Goal: Task Accomplishment & Management: Use online tool/utility

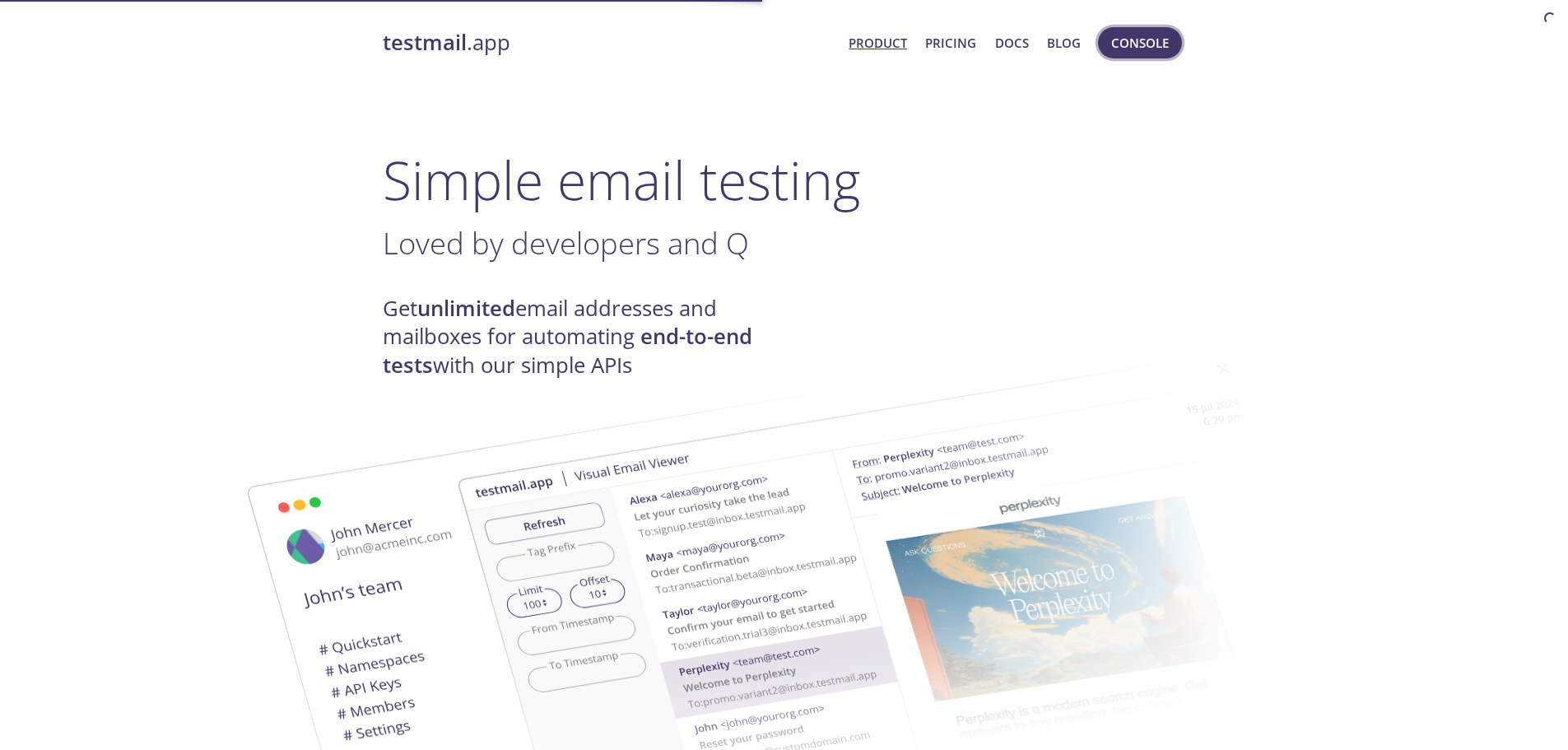
click at [1138, 55] on span "Console" at bounding box center [1140, 43] width 92 height 39
click at [1148, 30] on button "Console" at bounding box center [1140, 43] width 84 height 31
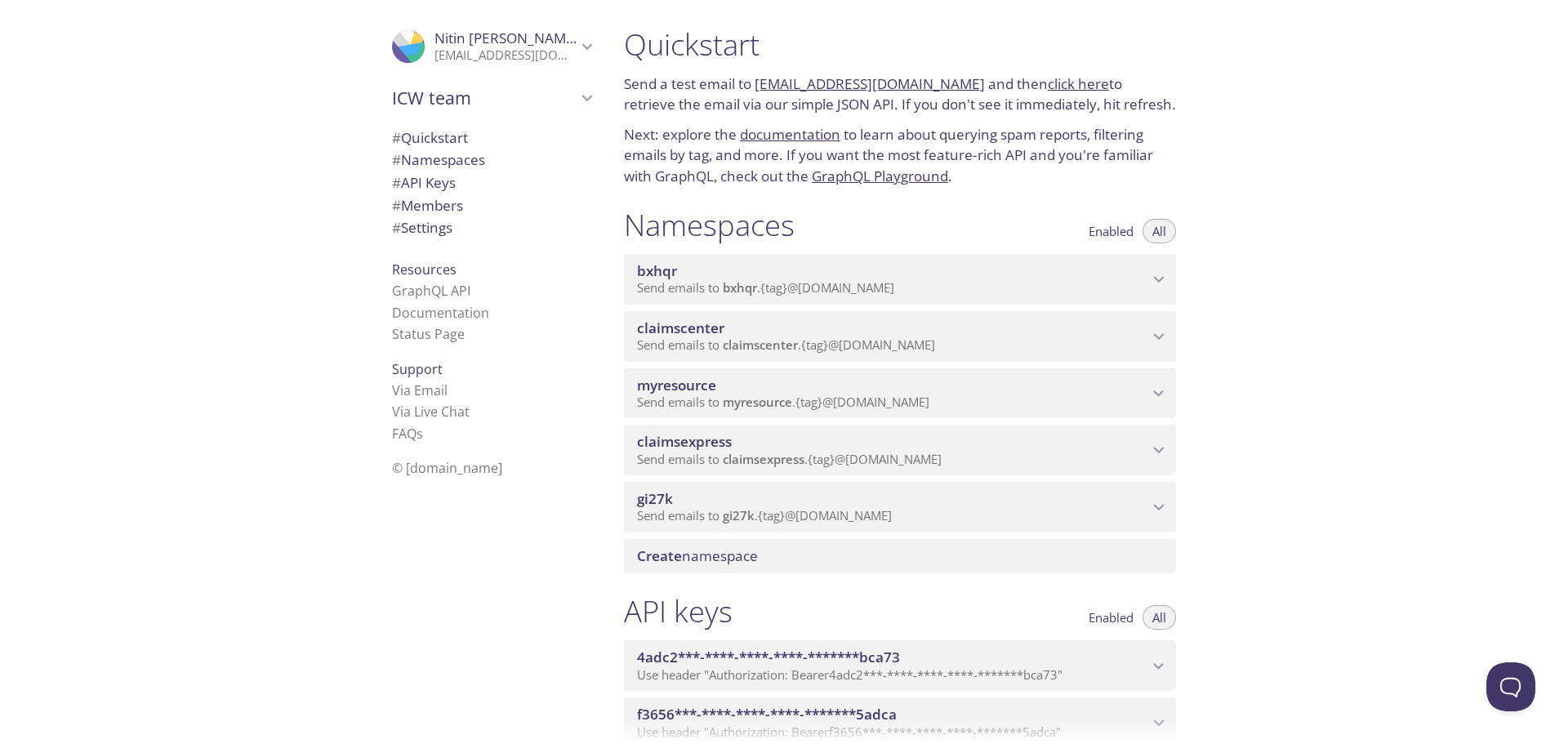
click at [872, 337] on span "claimscenter" at bounding box center [892, 328] width 512 height 18
click at [859, 416] on div "myresource Send emails to myresource . {tag} @[DOMAIN_NAME]" at bounding box center [901, 393] width 552 height 51
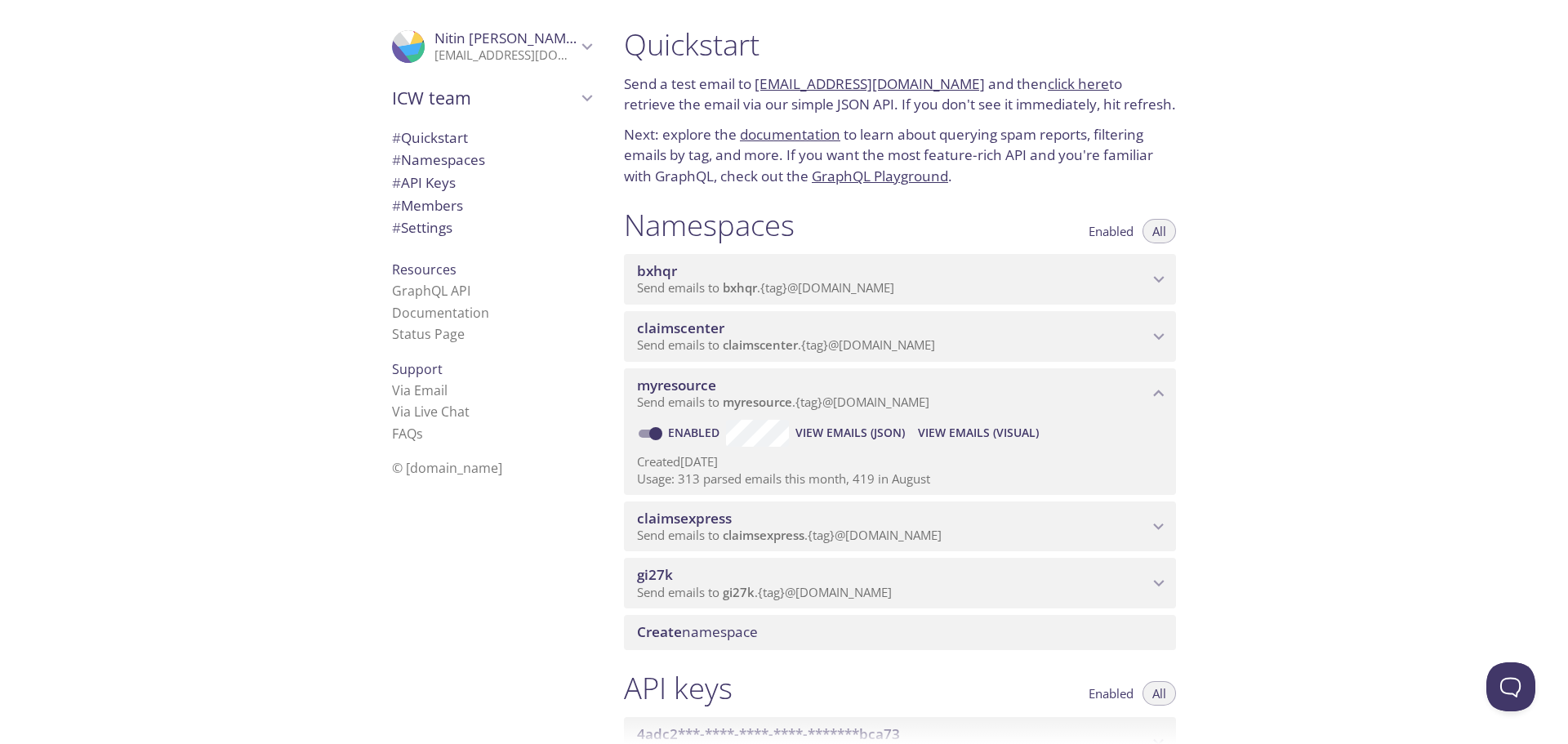
click at [970, 433] on span "View Emails (Visual)" at bounding box center [978, 433] width 121 height 20
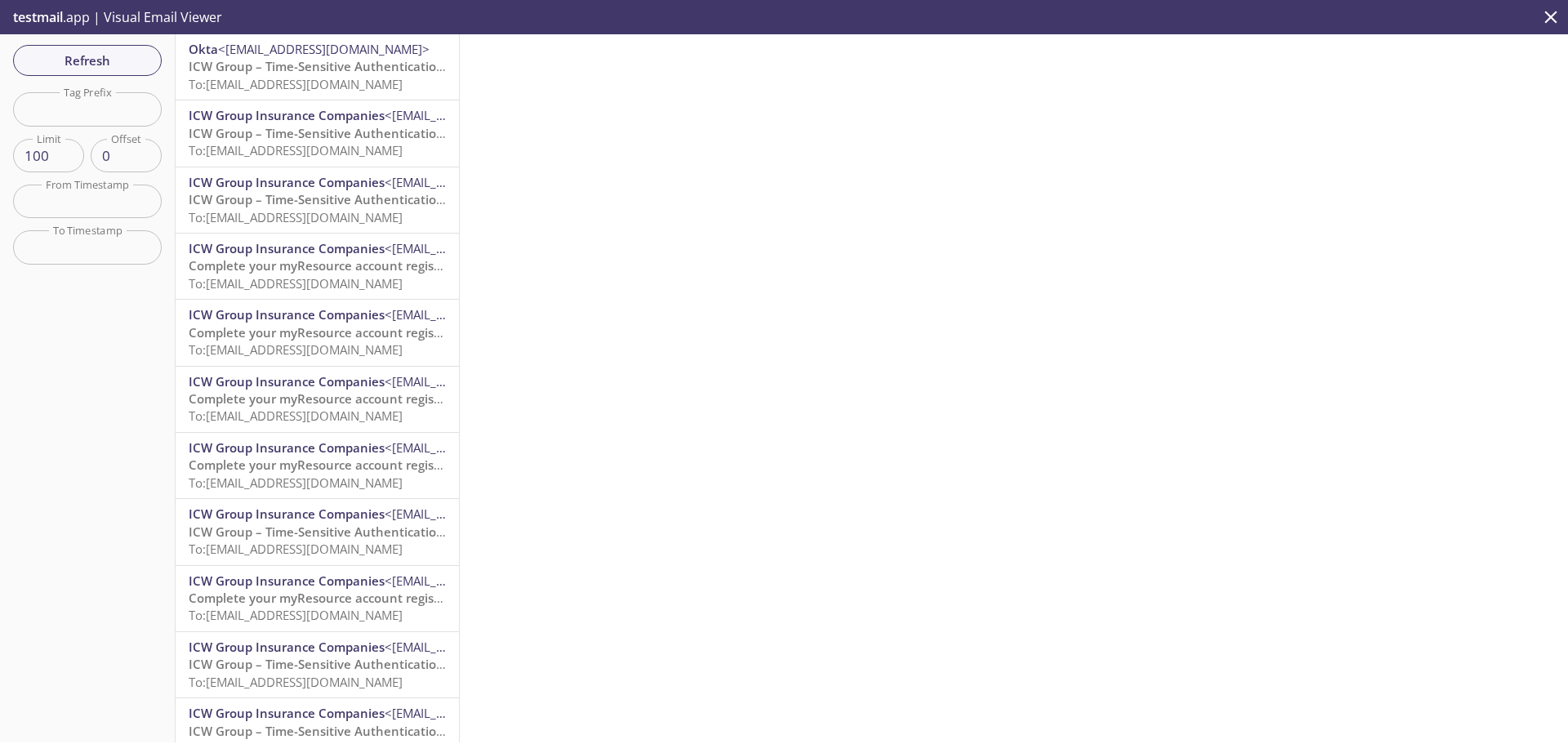
click at [310, 72] on span "ICW Group – Time-Sensitive Authentication Code" at bounding box center [333, 66] width 289 height 17
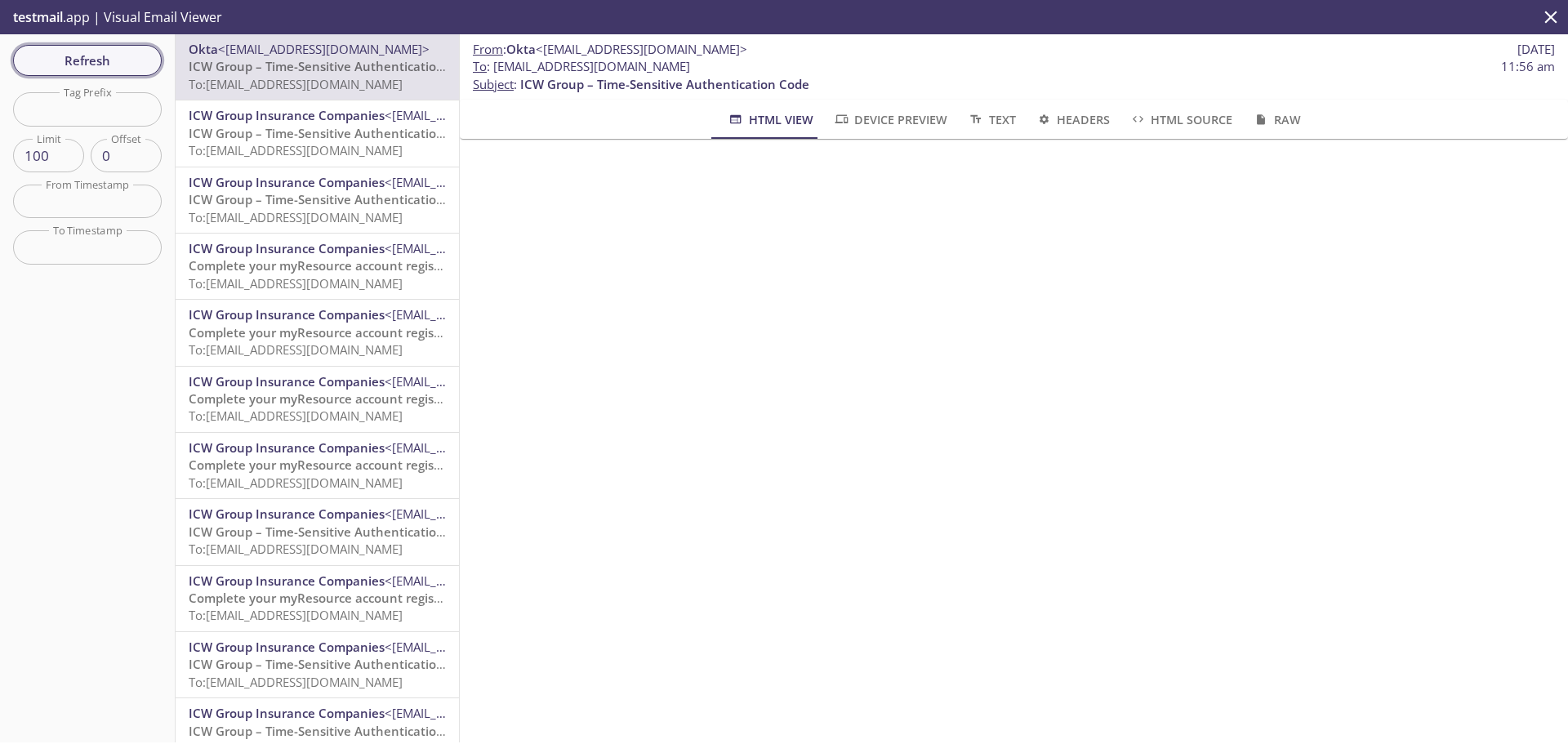
click at [100, 61] on span "Refresh" at bounding box center [88, 61] width 123 height 22
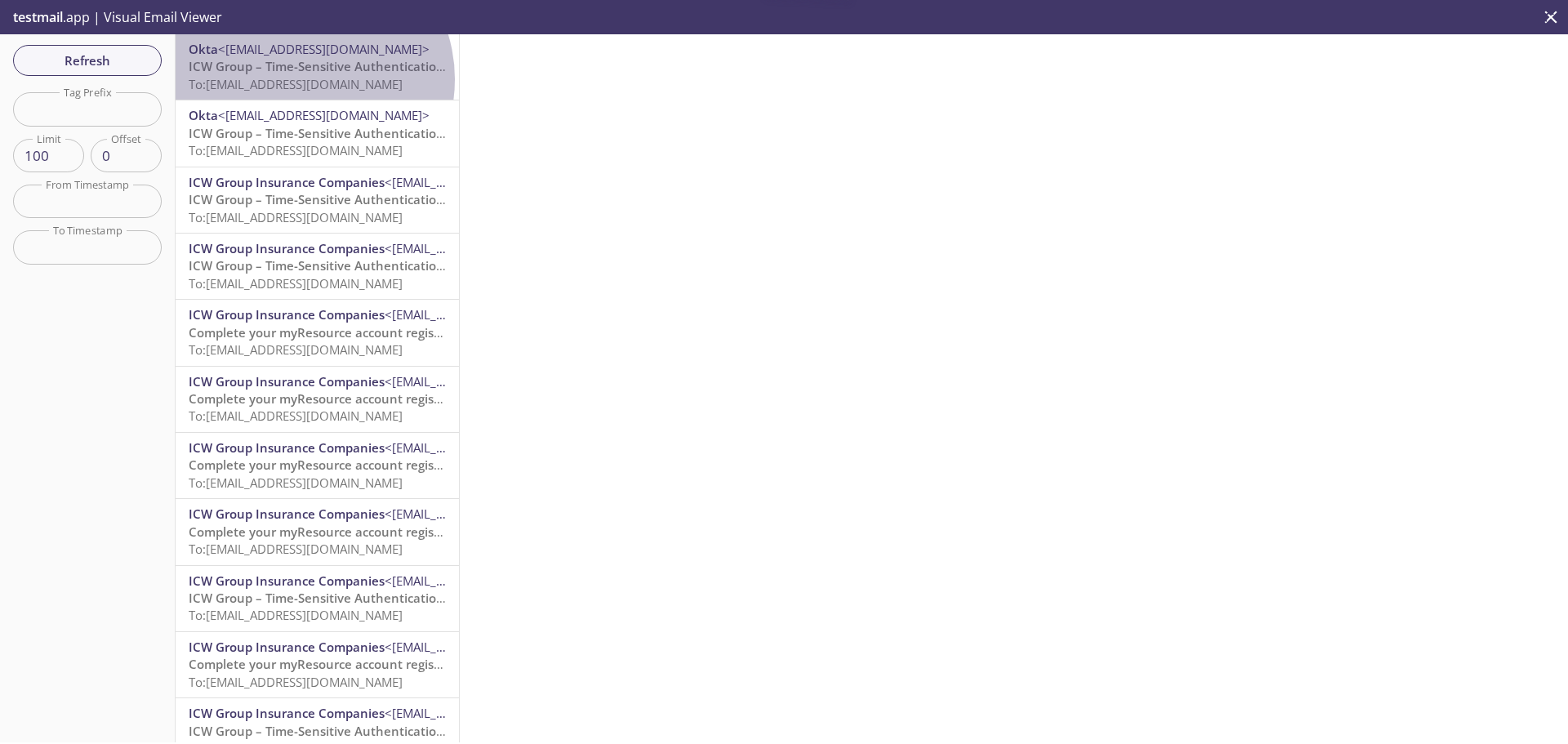
click at [303, 80] on span "To: myresource.paradise18@inbox.testmail.app" at bounding box center [296, 85] width 214 height 17
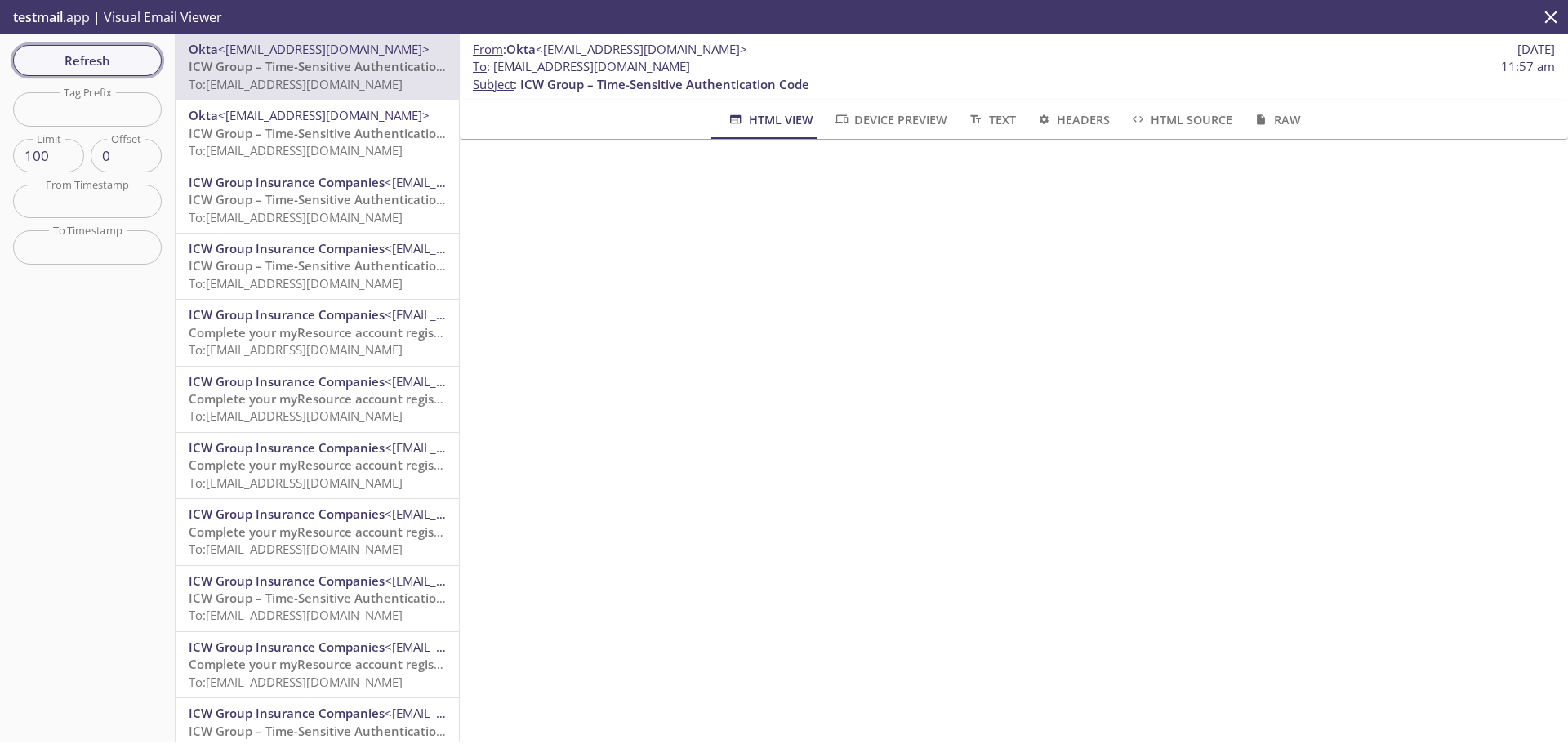
click at [119, 67] on span "Refresh" at bounding box center [88, 61] width 123 height 22
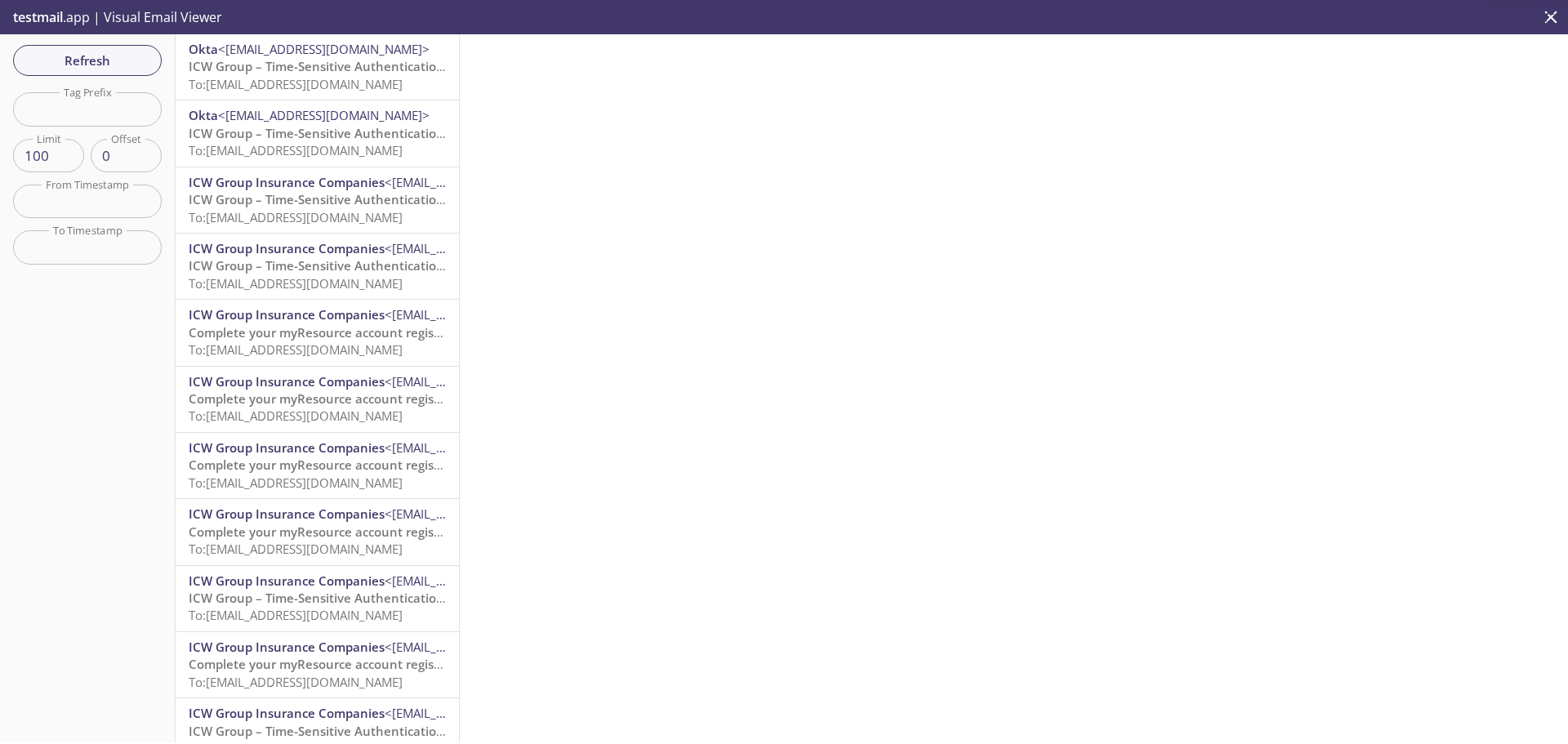
click at [321, 78] on span "To: myresource.paradise18@inbox.testmail.app" at bounding box center [296, 85] width 214 height 17
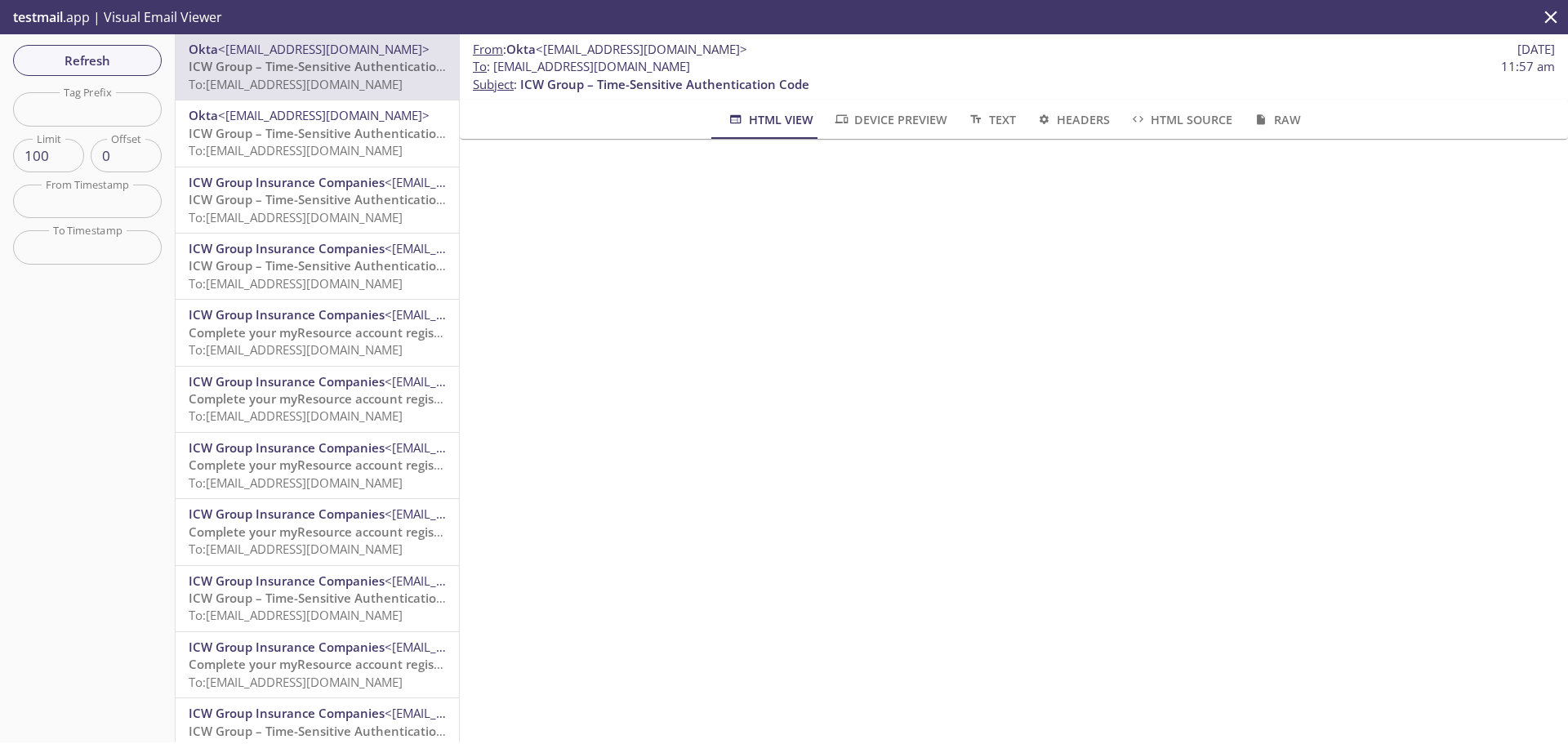
click at [113, 59] on span "Refresh" at bounding box center [88, 61] width 123 height 22
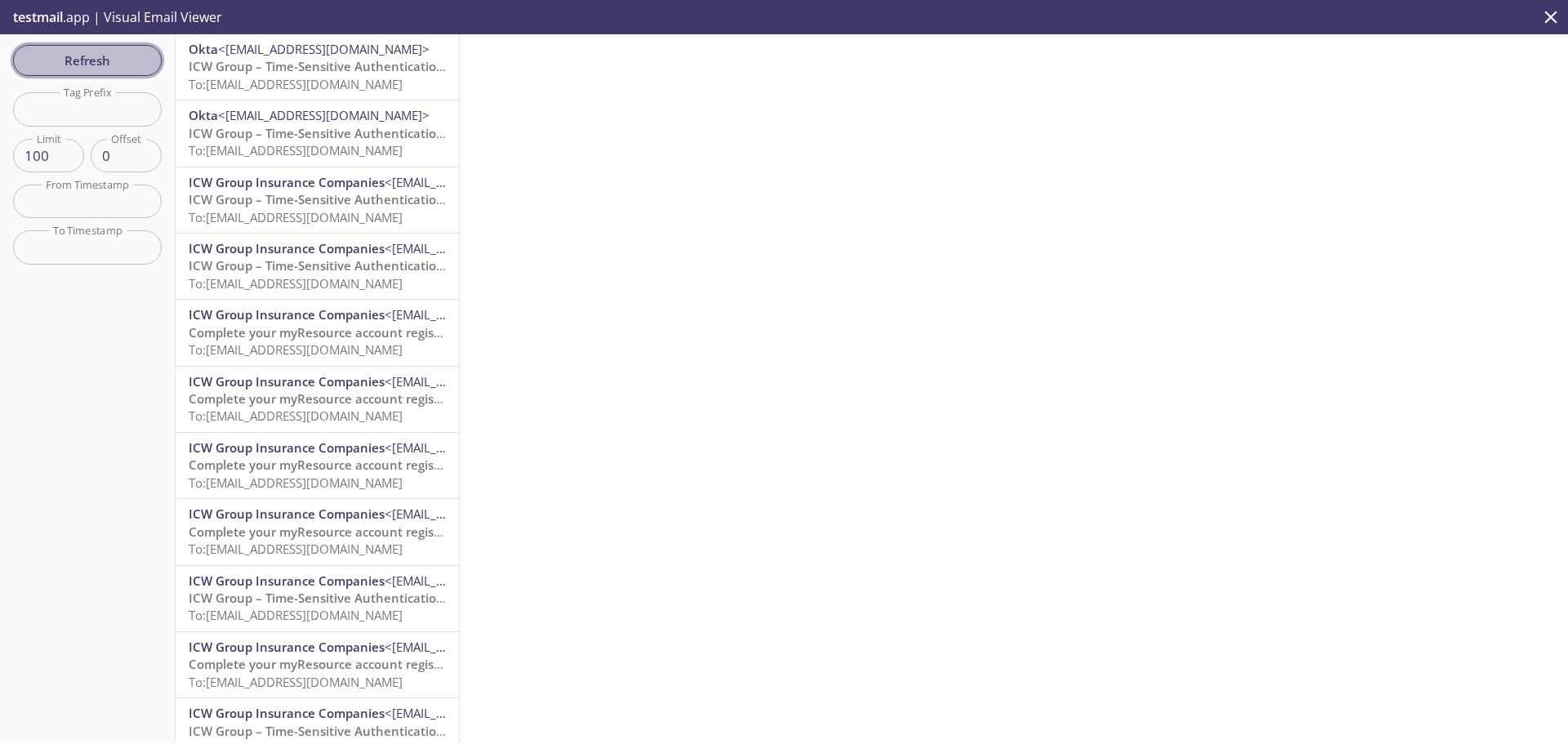
click at [104, 60] on span "Refresh" at bounding box center [88, 61] width 123 height 22
click at [281, 70] on span "Complete your myResource account registration" at bounding box center [332, 66] width 286 height 17
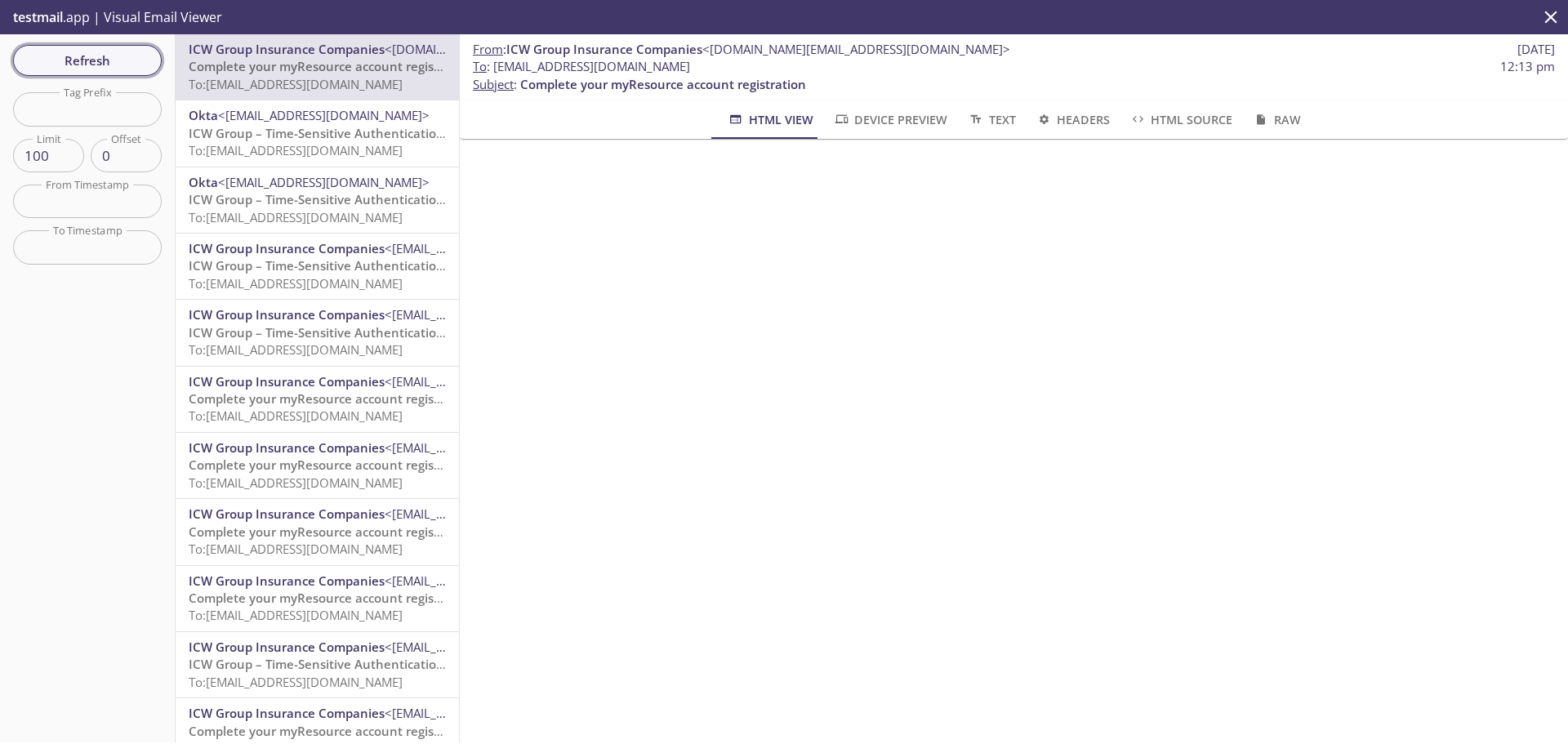
click at [79, 67] on span "Refresh" at bounding box center [88, 61] width 123 height 22
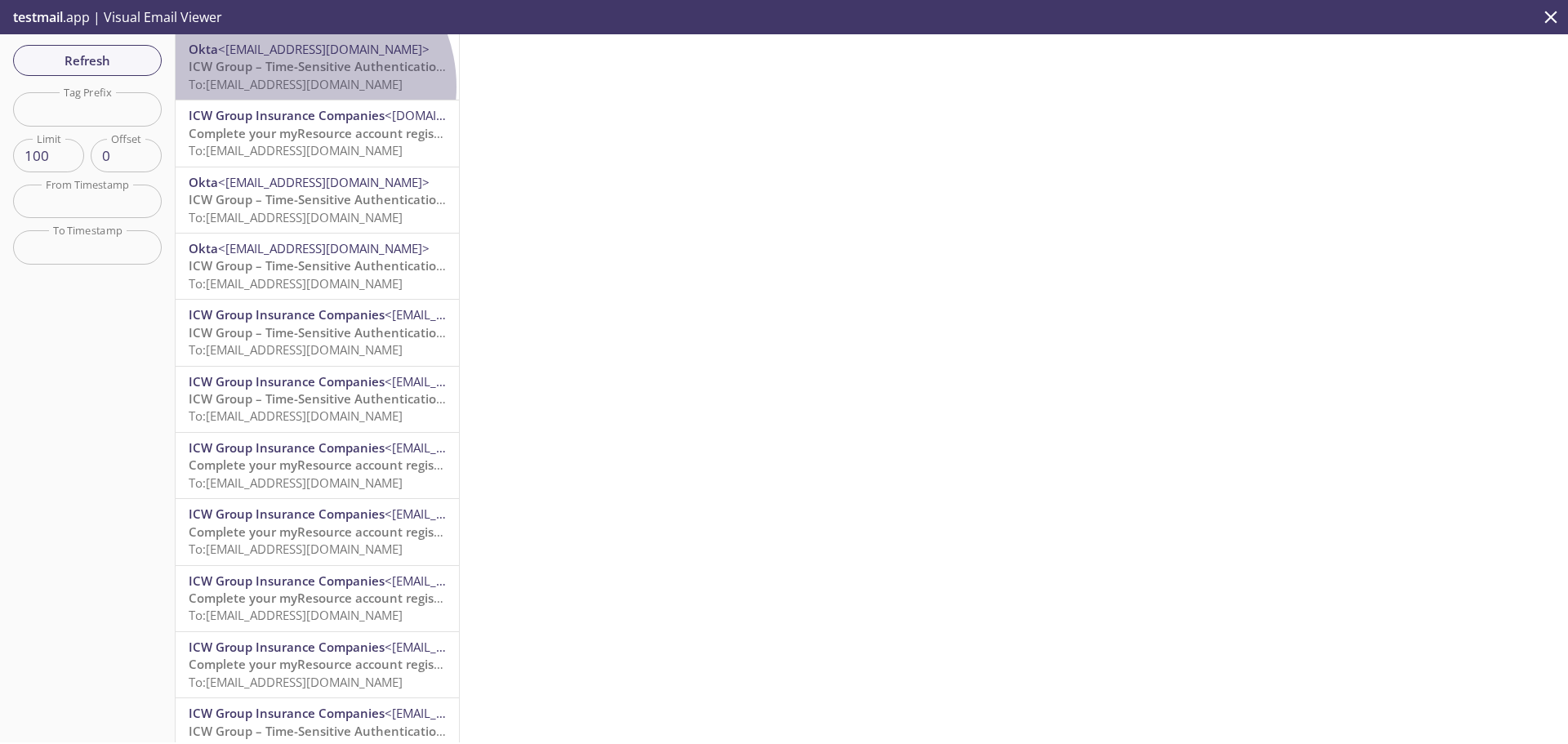
click at [300, 86] on span "To: myresource.rmannam@inbox.testmail.app" at bounding box center [296, 85] width 214 height 17
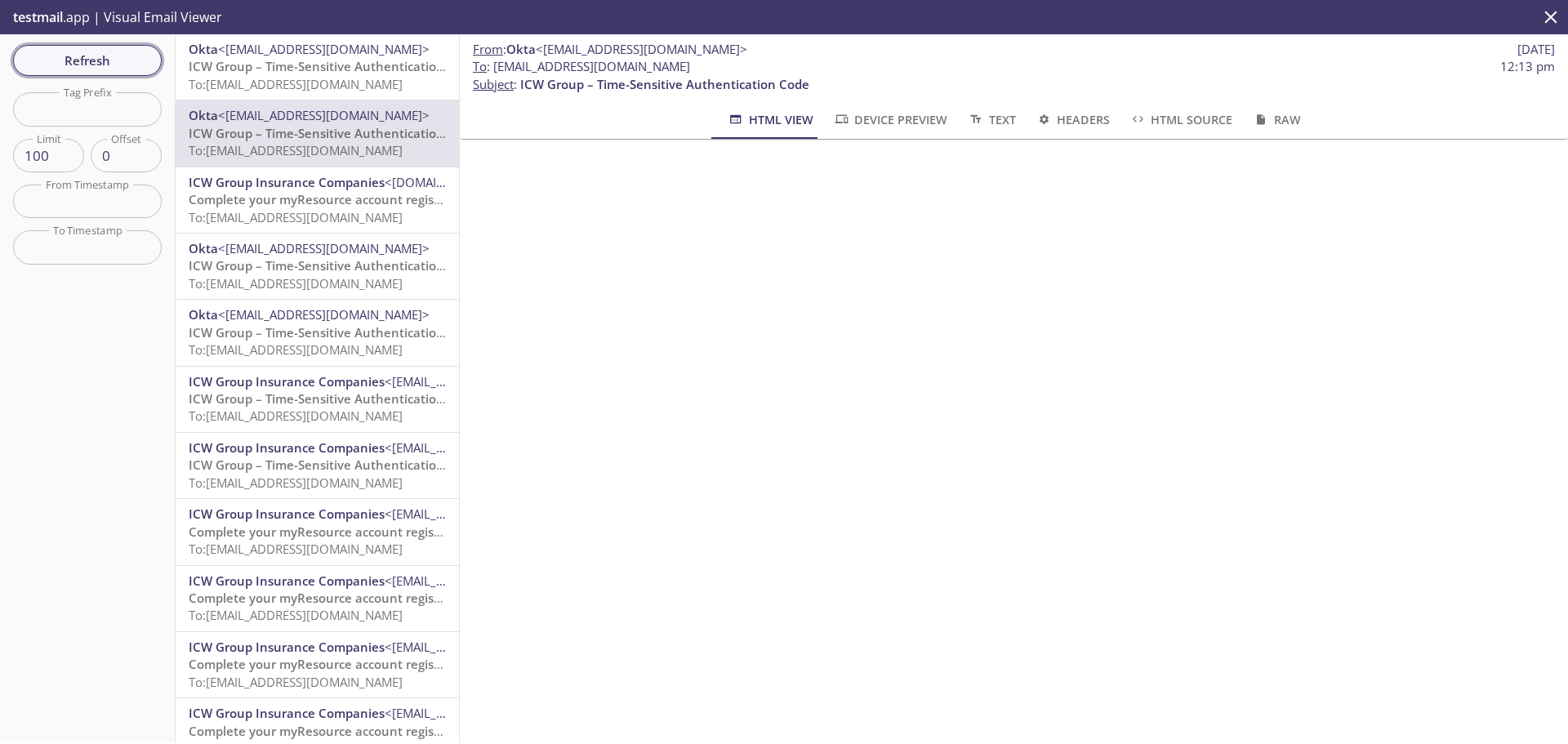
click at [85, 59] on span "Refresh" at bounding box center [88, 61] width 123 height 22
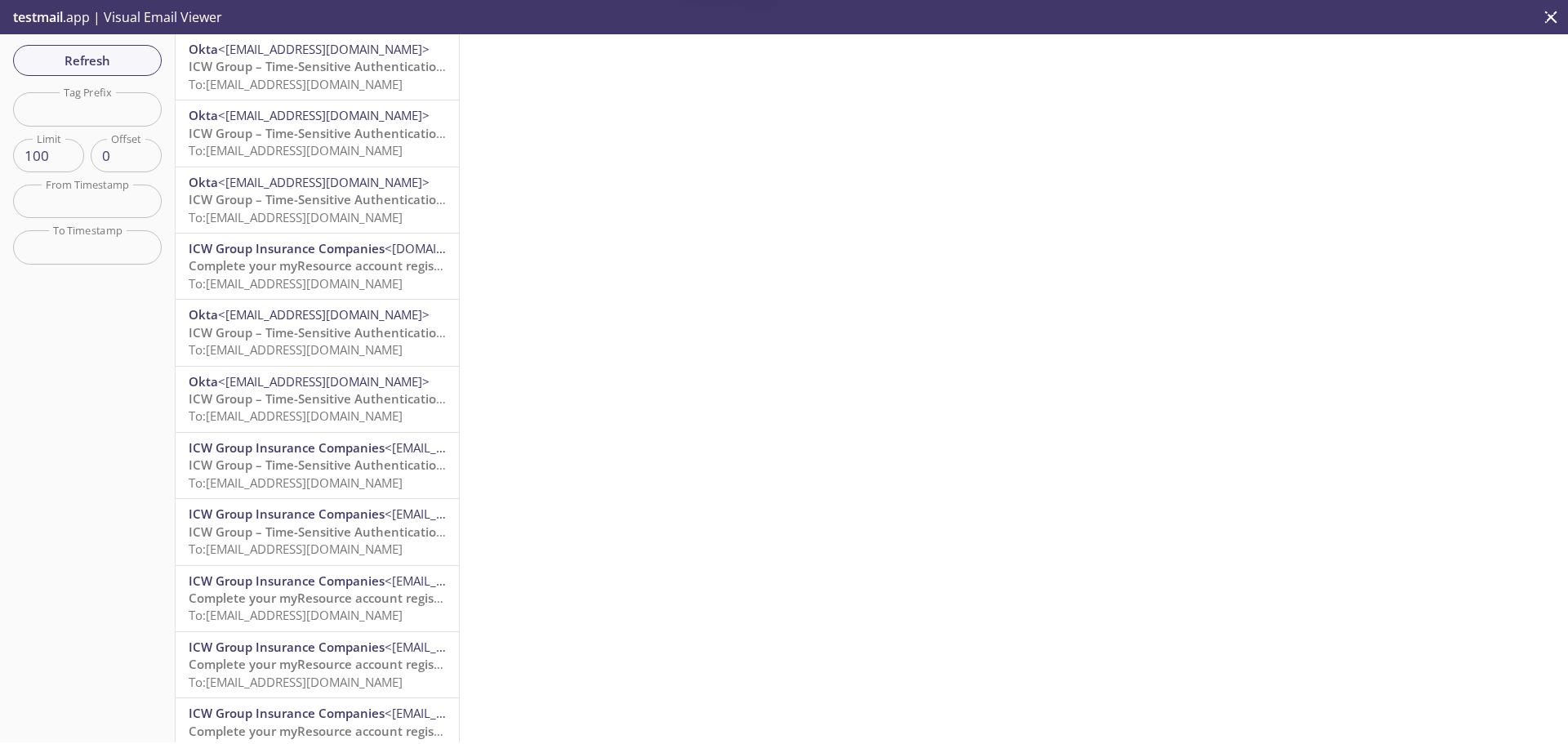
click at [295, 91] on span "To: myresource.paradise18@inbox.testmail.app" at bounding box center [296, 85] width 214 height 17
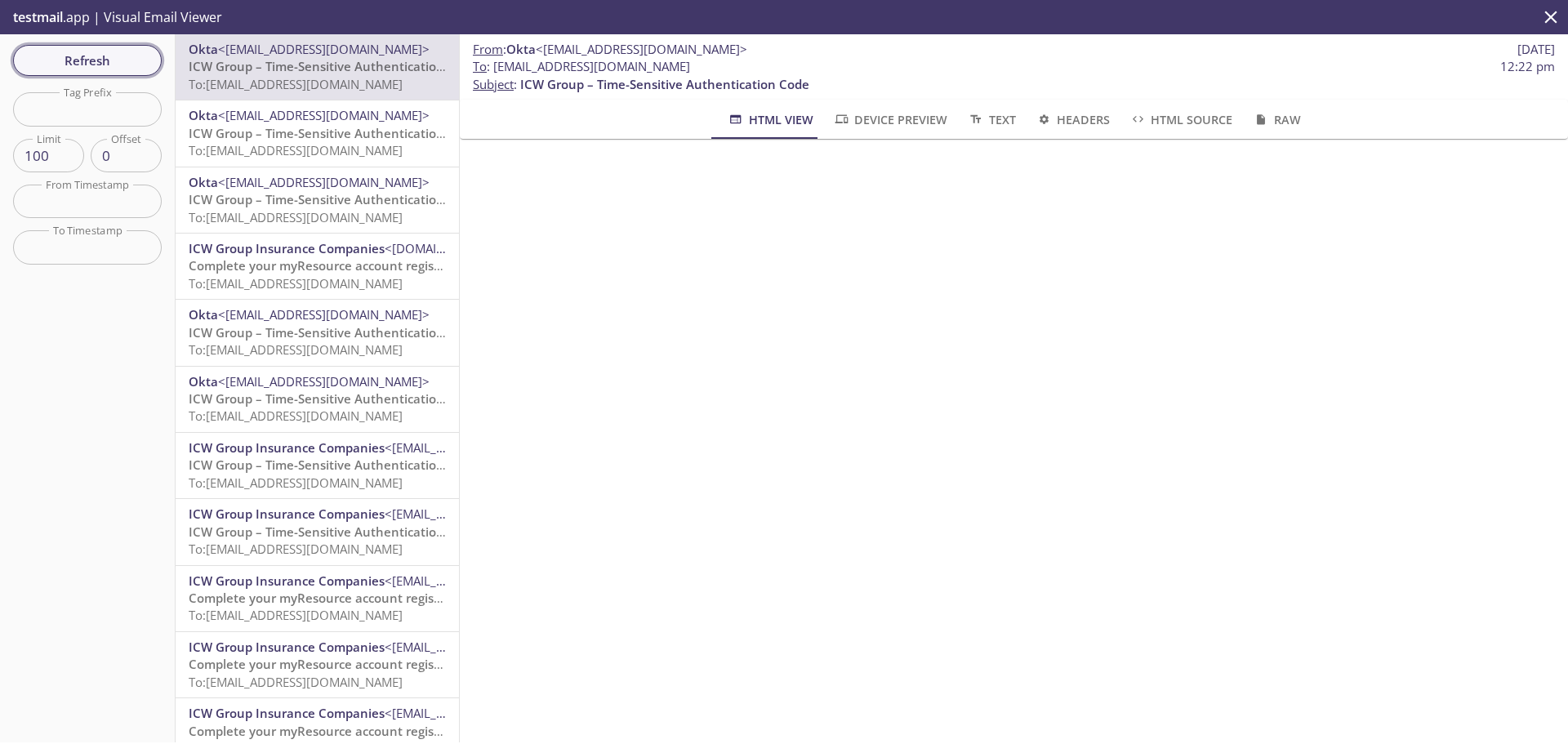
click at [82, 75] on button "Refresh" at bounding box center [87, 60] width 148 height 31
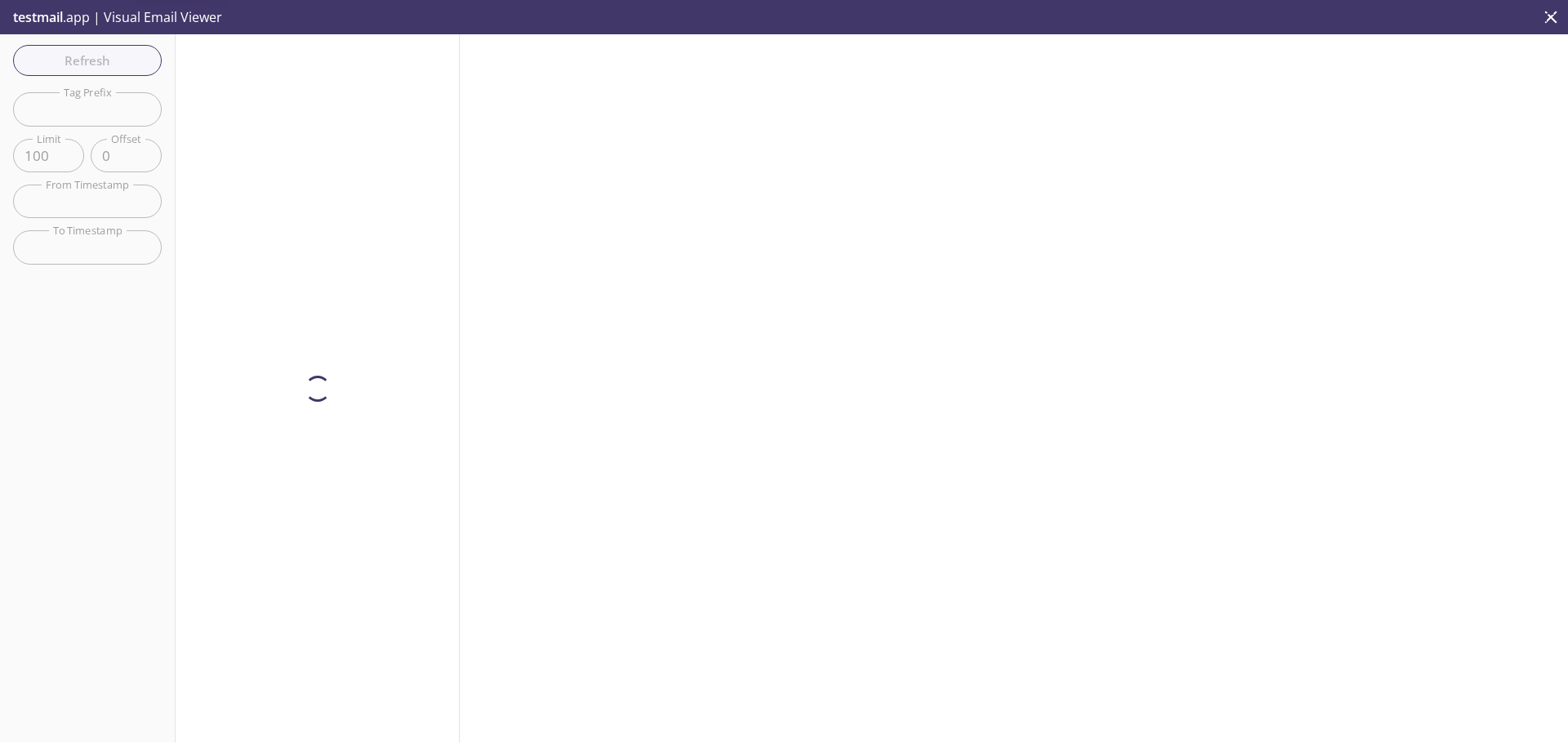
click at [90, 63] on div "Refresh Filters Tag Prefix Tag Prefix Limit 100 Limit Offset 0 Offset From Time…" at bounding box center [88, 388] width 176 height 708
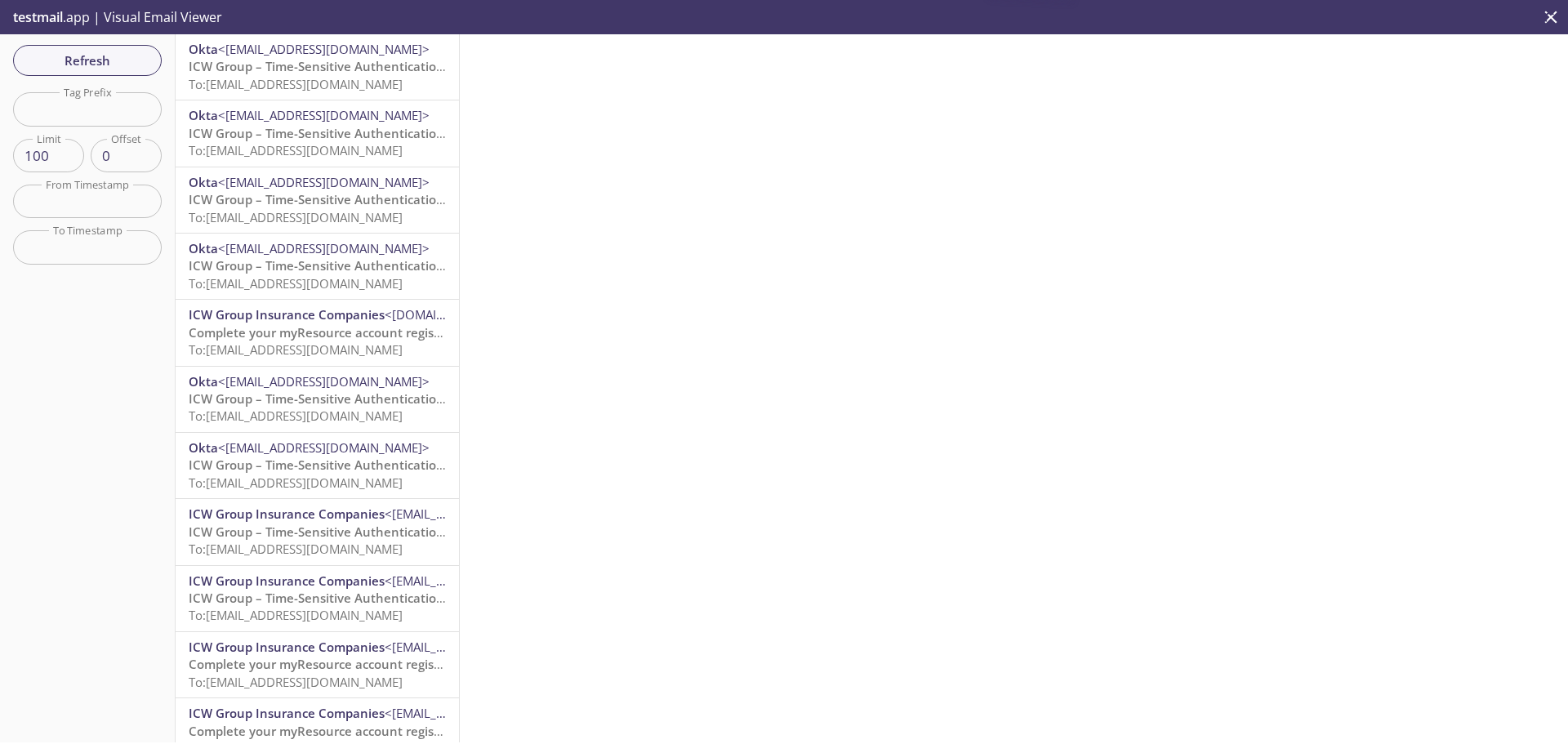
click at [299, 85] on span "To: myresource.paradise18@inbox.testmail.app" at bounding box center [296, 85] width 214 height 17
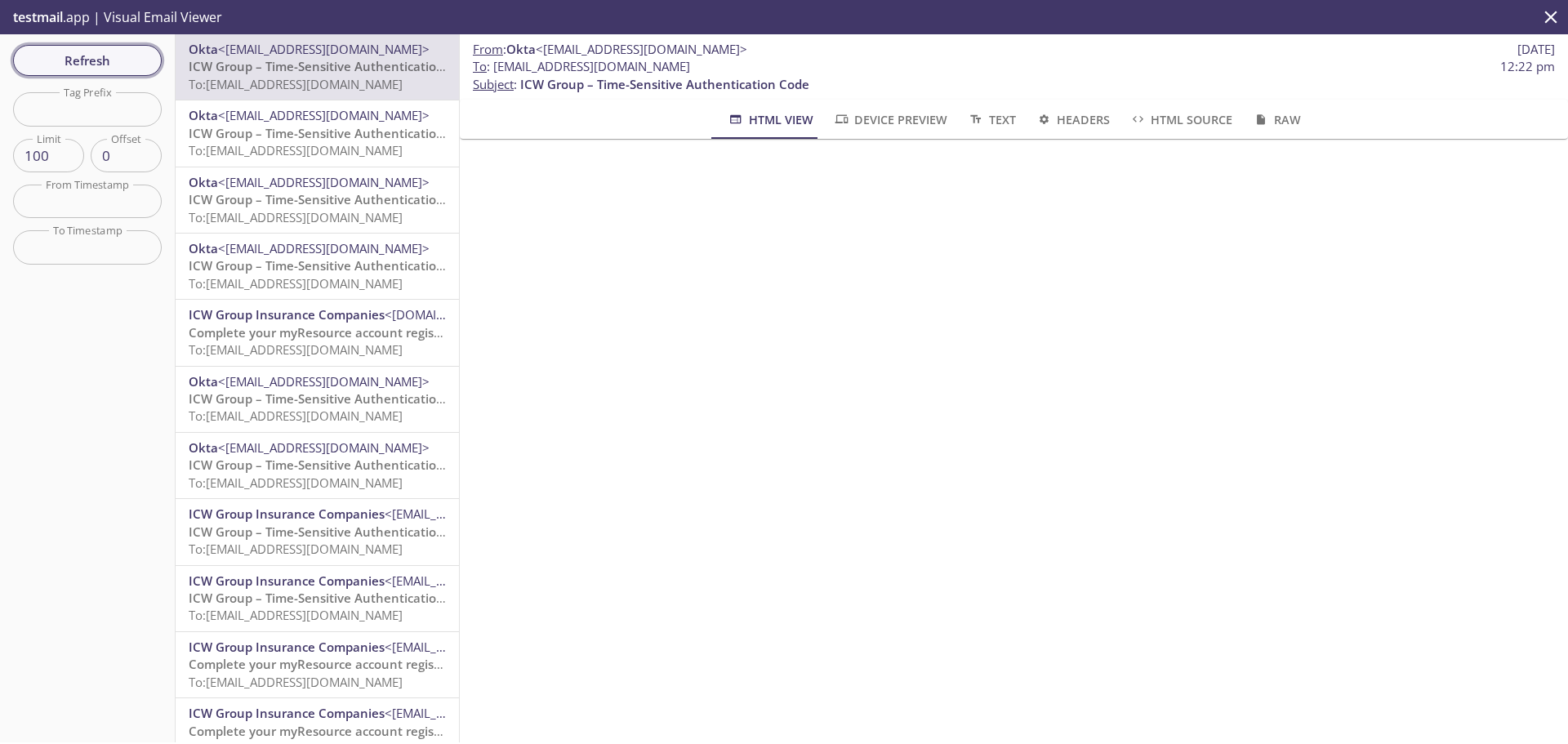
click at [68, 58] on span "Refresh" at bounding box center [88, 61] width 123 height 22
